Goal: Information Seeking & Learning: Learn about a topic

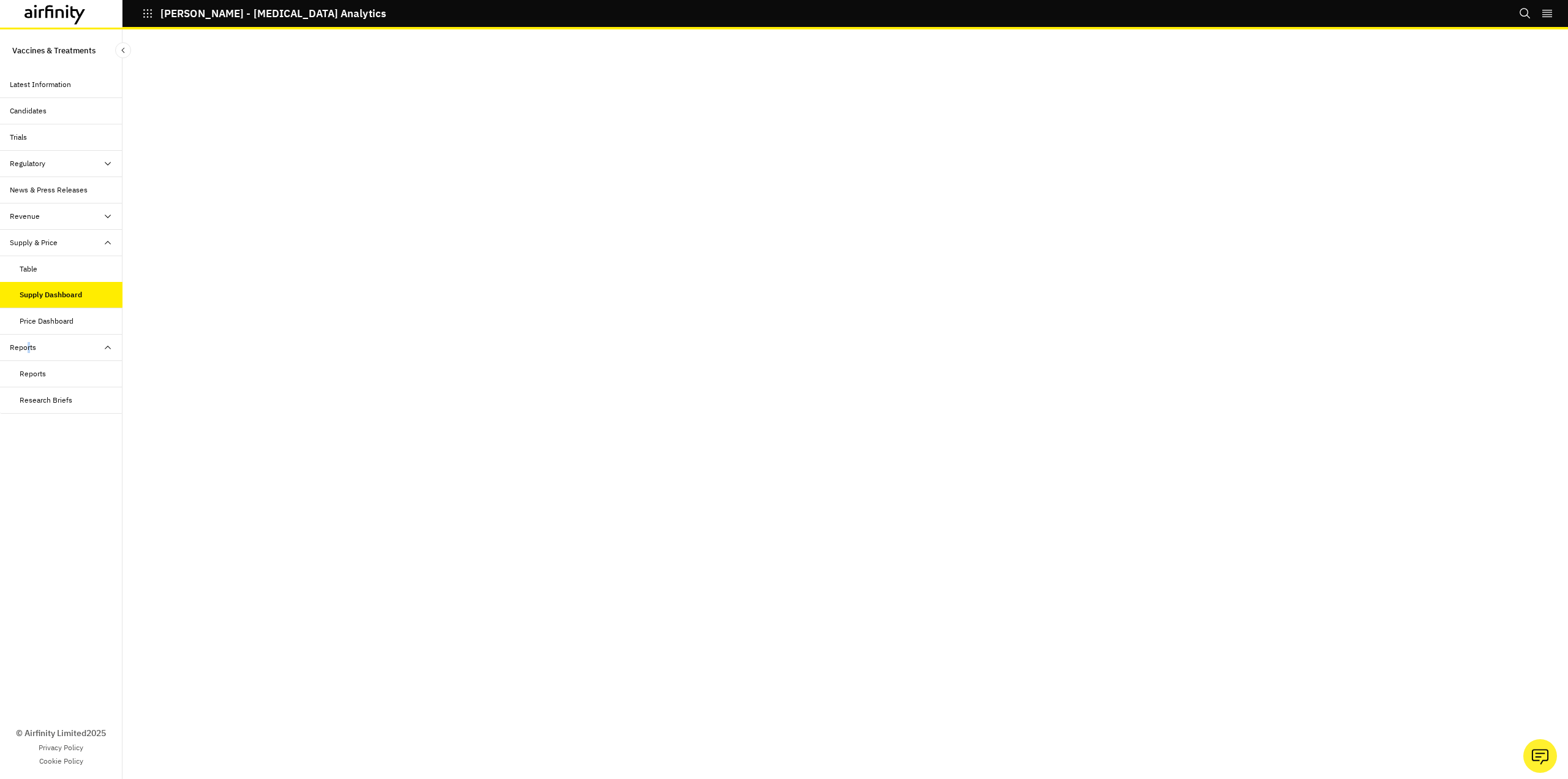
scroll to position [24, 0]
click at [44, 166] on div "Regulatory" at bounding box center [28, 163] width 35 height 11
click at [35, 194] on div "Table" at bounding box center [28, 189] width 18 height 11
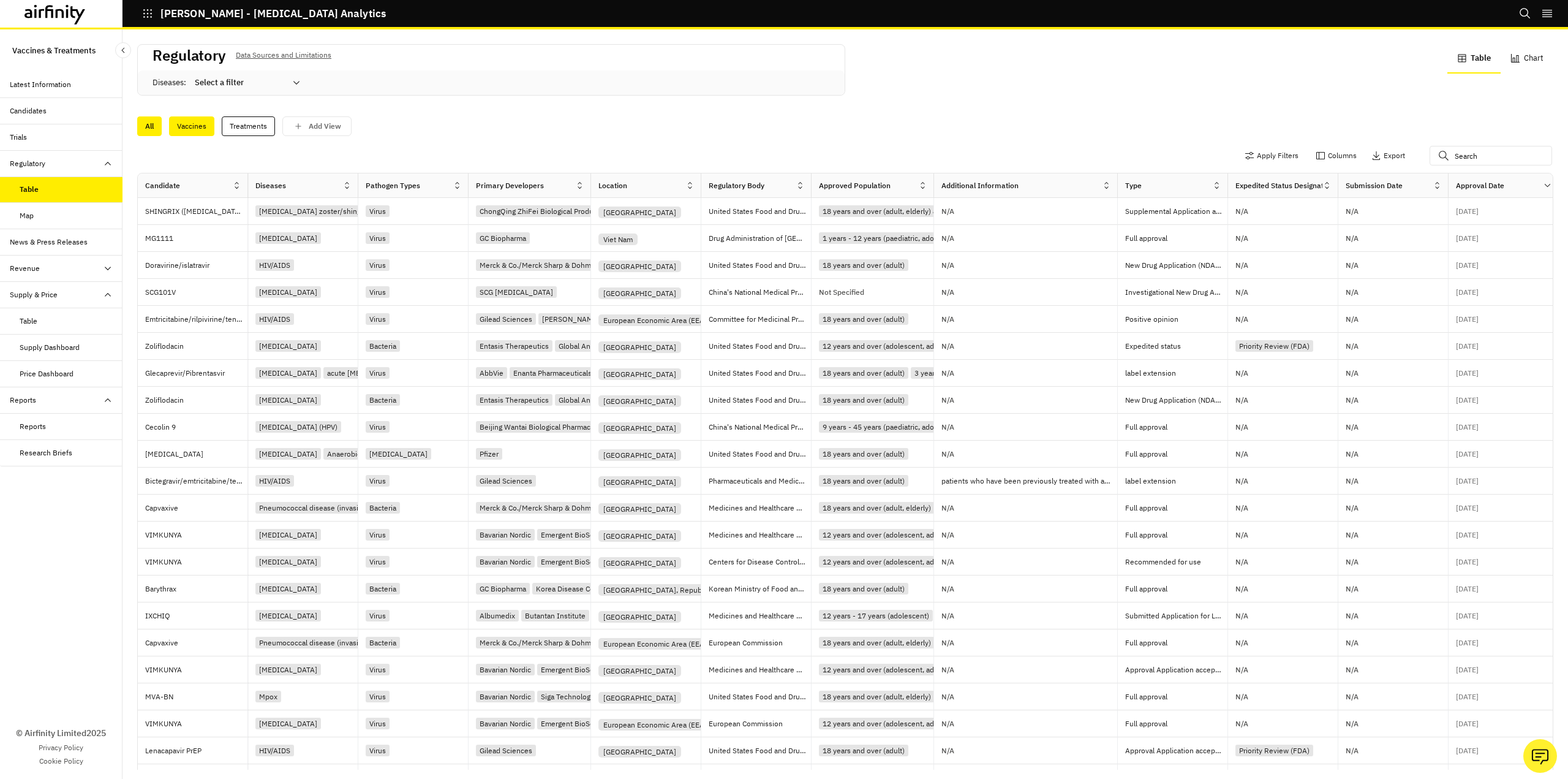
click at [197, 131] on div "Vaccines" at bounding box center [192, 126] width 45 height 19
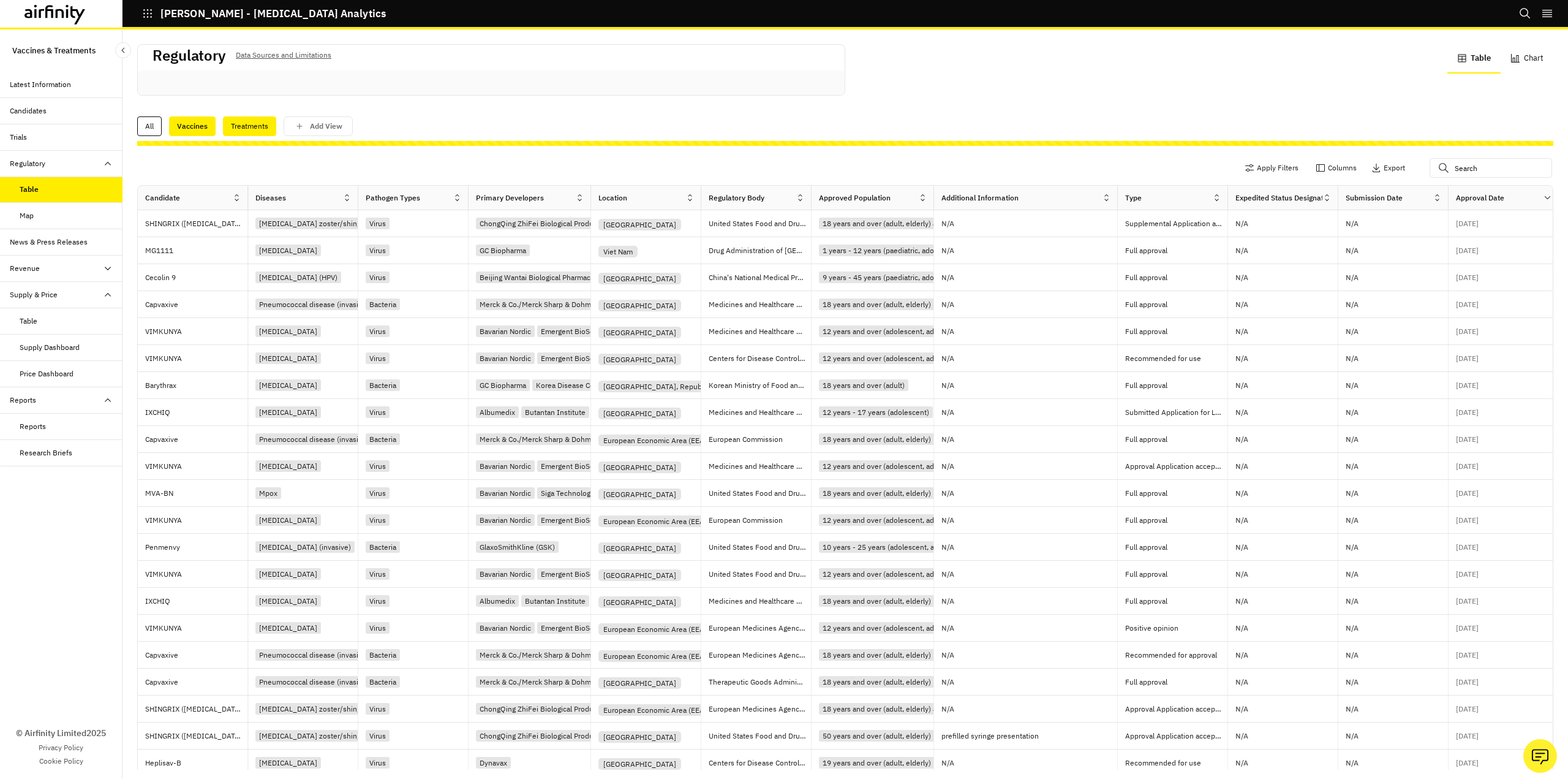
click at [234, 122] on div "Treatments" at bounding box center [249, 126] width 54 height 19
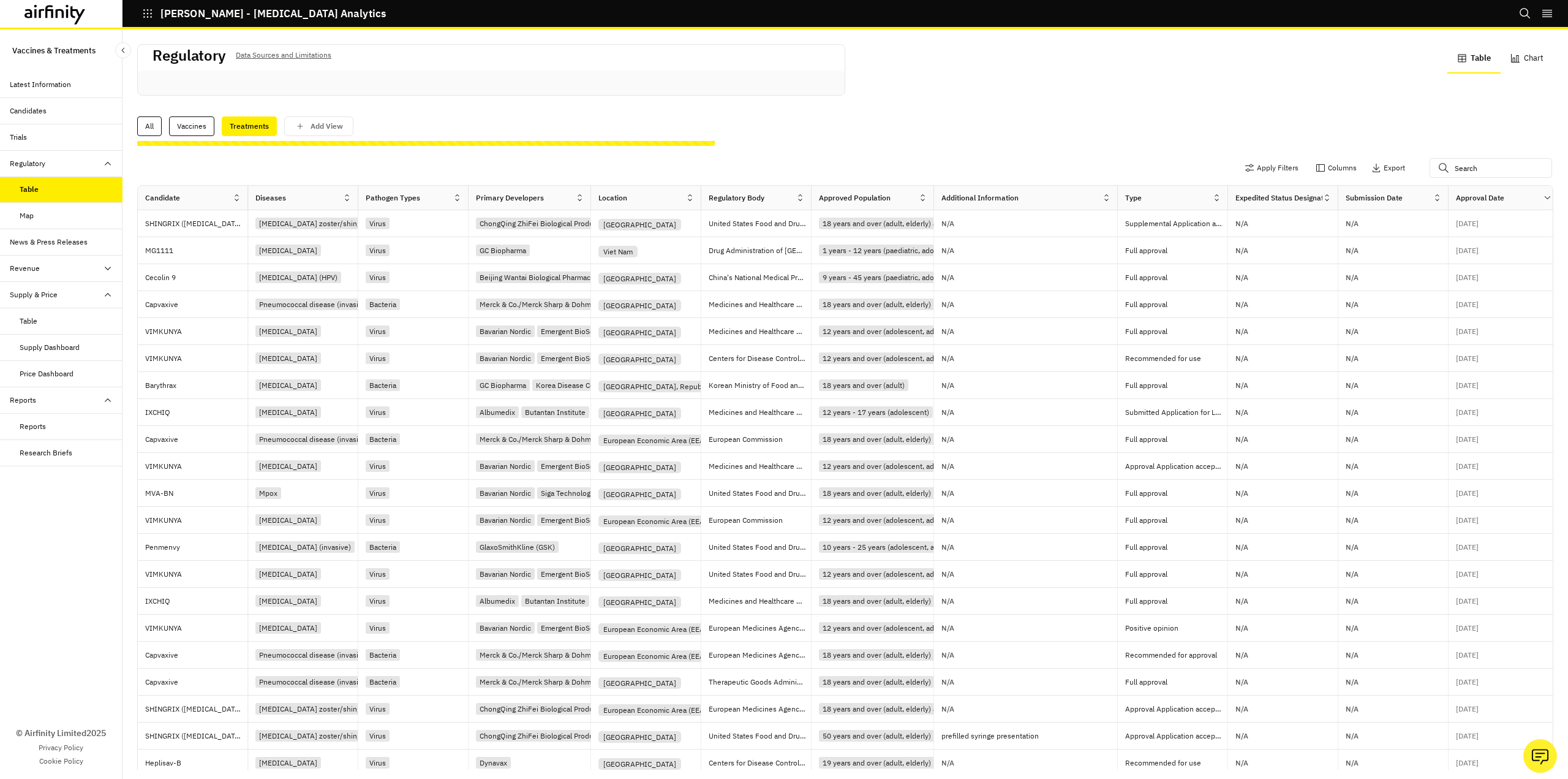
click at [177, 137] on div "Regulatory Data Sources and Limitations Table Chart All Vaccines Treatments Add…" at bounding box center [846, 405] width 1416 height 728
click at [153, 123] on div "All" at bounding box center [149, 126] width 24 height 19
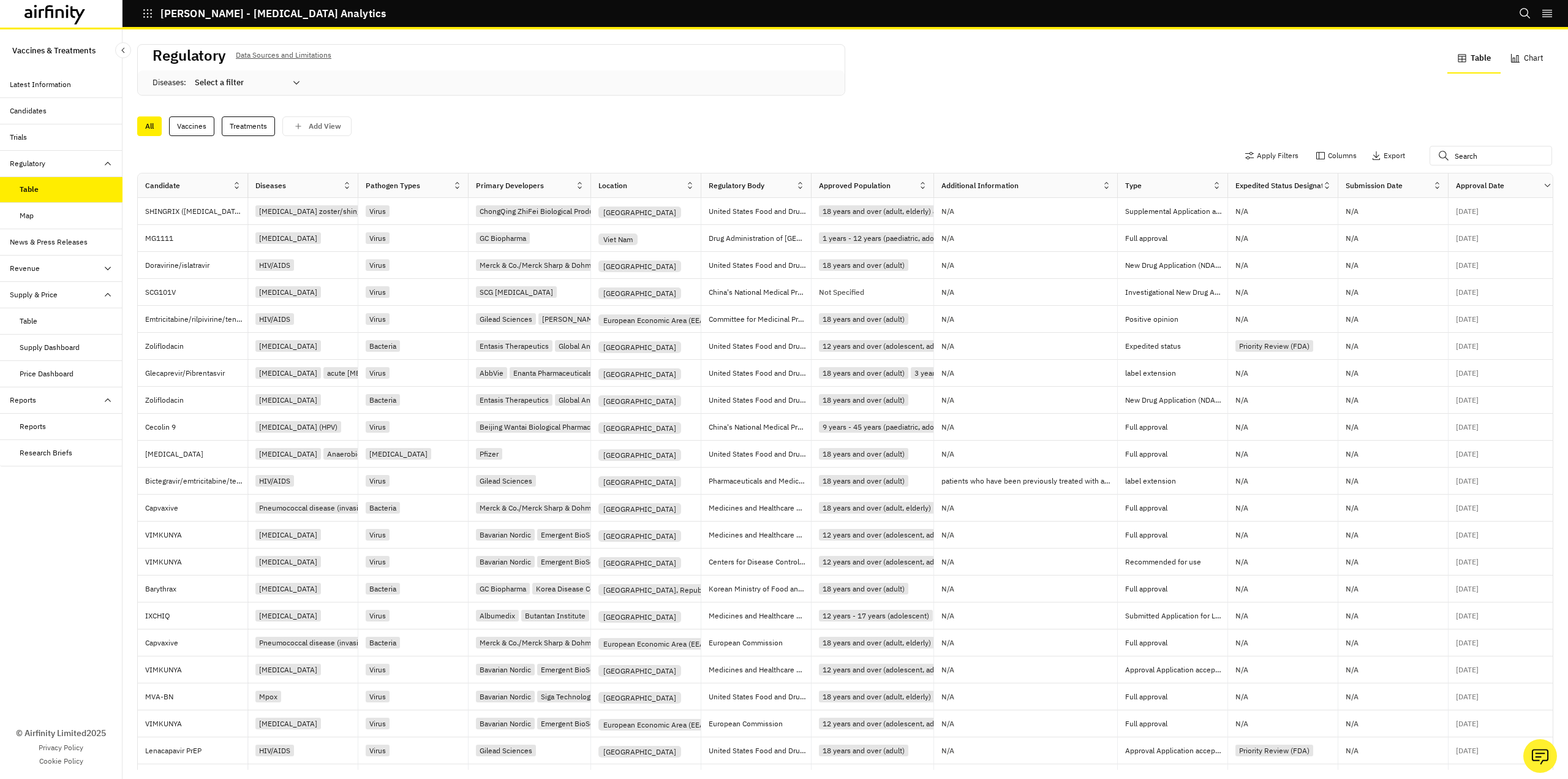
click at [47, 113] on div "Candidates" at bounding box center [66, 111] width 113 height 11
